Goal: Information Seeking & Learning: Learn about a topic

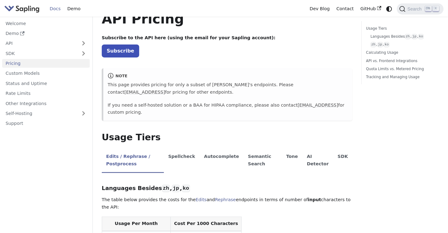
scroll to position [23, 0]
click at [124, 54] on link "Subscribe" at bounding box center [120, 51] width 37 height 13
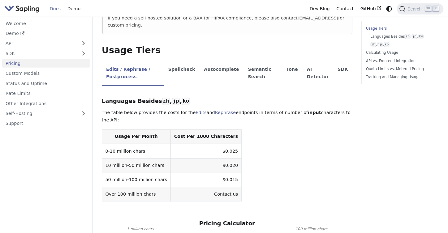
scroll to position [129, 0]
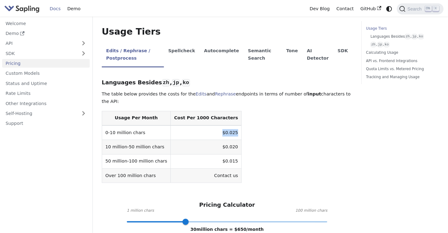
drag, startPoint x: 219, startPoint y: 118, endPoint x: 205, endPoint y: 118, distance: 13.6
click at [205, 126] on td "$0.025" at bounding box center [206, 133] width 71 height 15
click at [243, 138] on table "Usage Per Month Cost Per 1000 Characters 0-10 million chars $0.025 10 million-5…" at bounding box center [227, 147] width 251 height 72
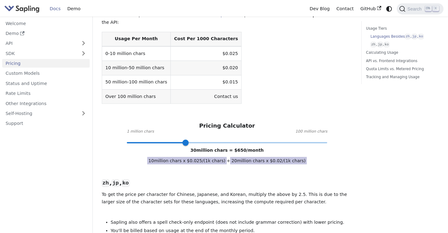
scroll to position [210, 0]
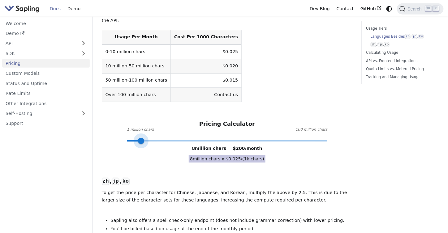
type input "1"
drag, startPoint x: 186, startPoint y: 125, endPoint x: 117, endPoint y: 130, distance: 68.8
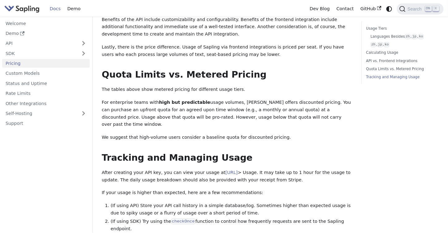
scroll to position [913, 0]
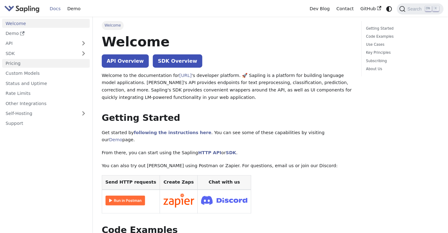
click at [9, 66] on link "Pricing" at bounding box center [46, 63] width 88 height 9
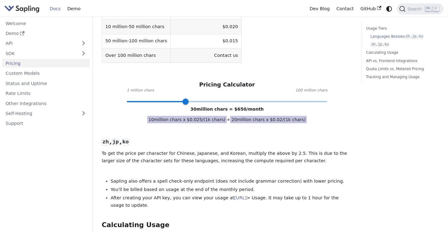
scroll to position [249, 0]
type input "1"
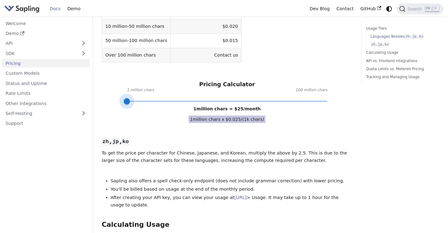
drag, startPoint x: 187, startPoint y: 87, endPoint x: 125, endPoint y: 88, distance: 61.5
click at [125, 98] on span at bounding box center [127, 101] width 6 height 6
